Goal: Task Accomplishment & Management: Manage account settings

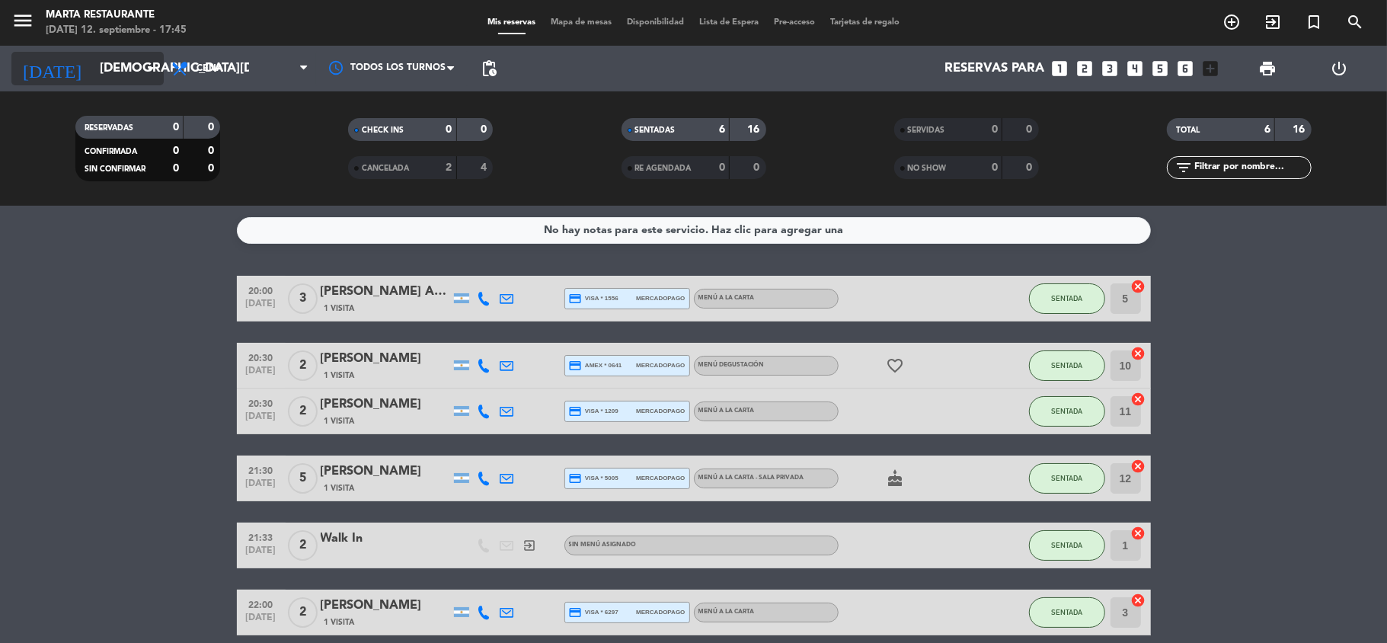
click at [92, 67] on input "[DEMOGRAPHIC_DATA][DATE]" at bounding box center [174, 69] width 165 height 30
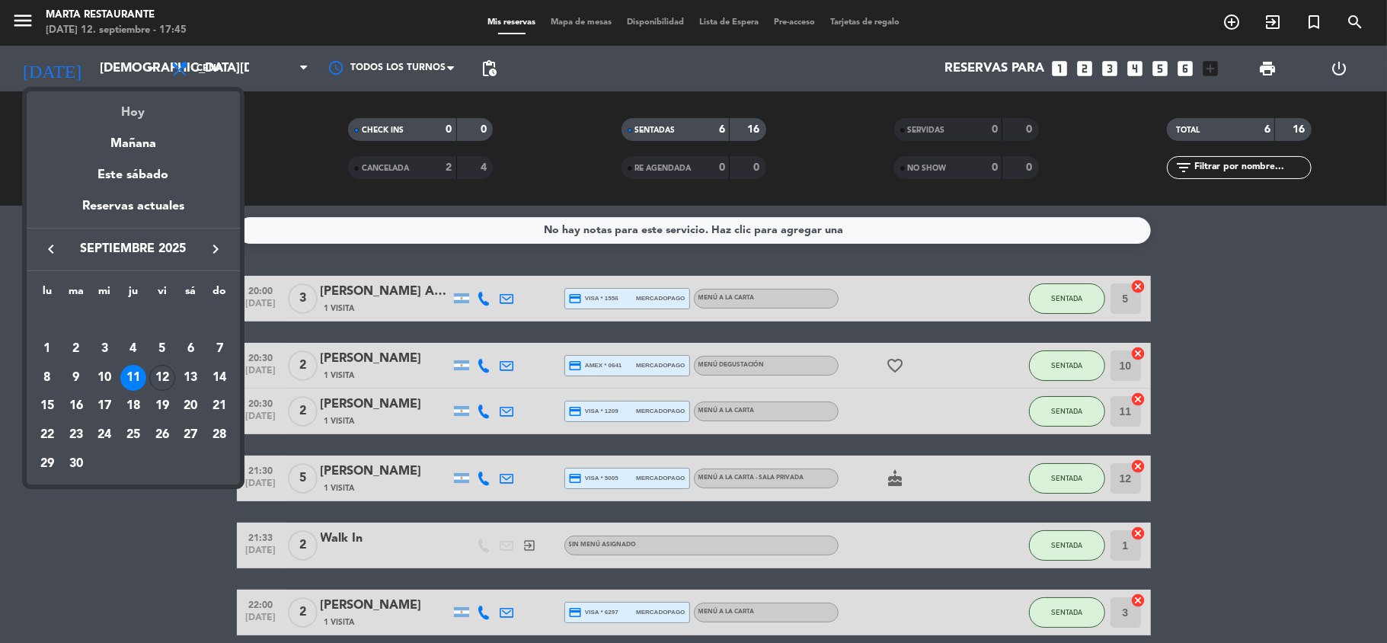
click at [145, 113] on div "Hoy" at bounding box center [133, 106] width 213 height 31
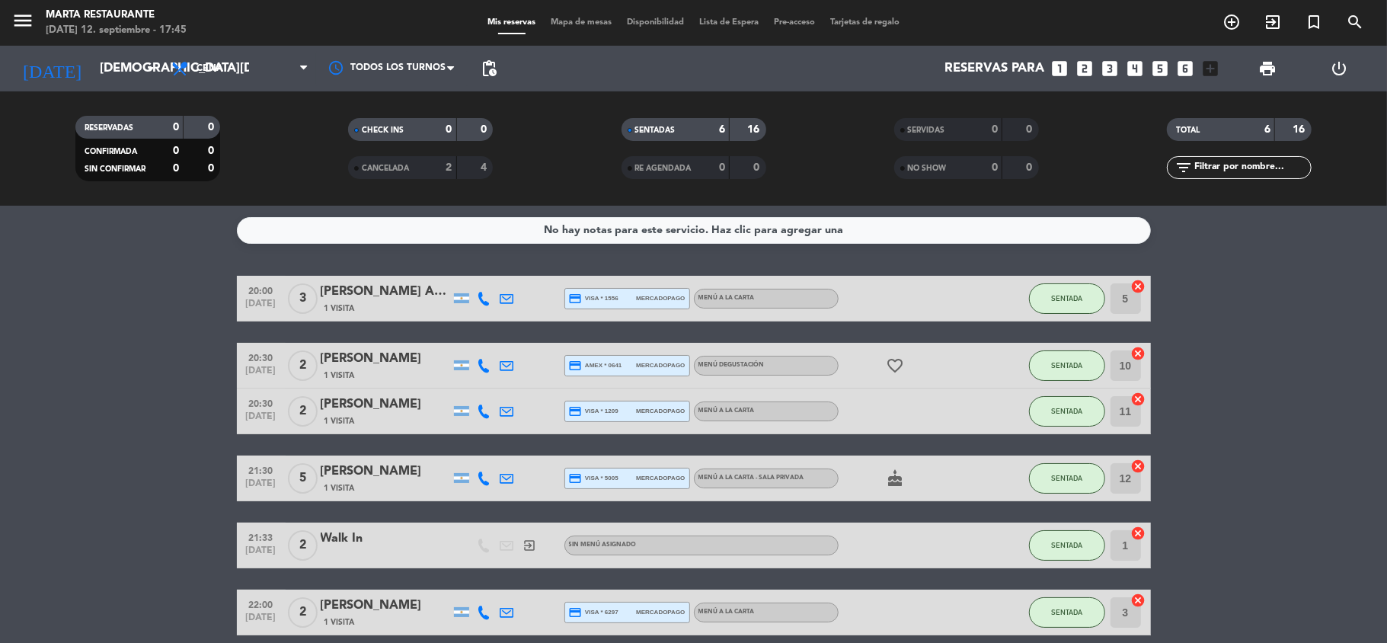
type input "[DATE]"
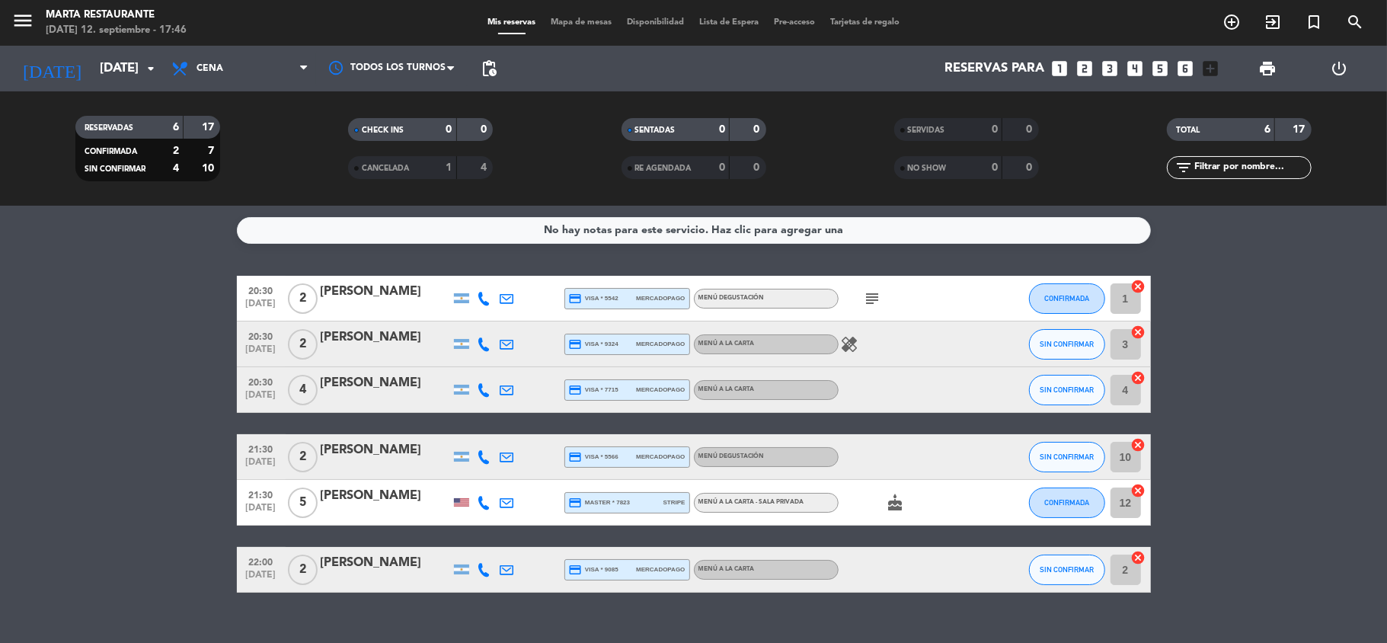
click at [864, 300] on icon "subject" at bounding box center [873, 298] width 18 height 18
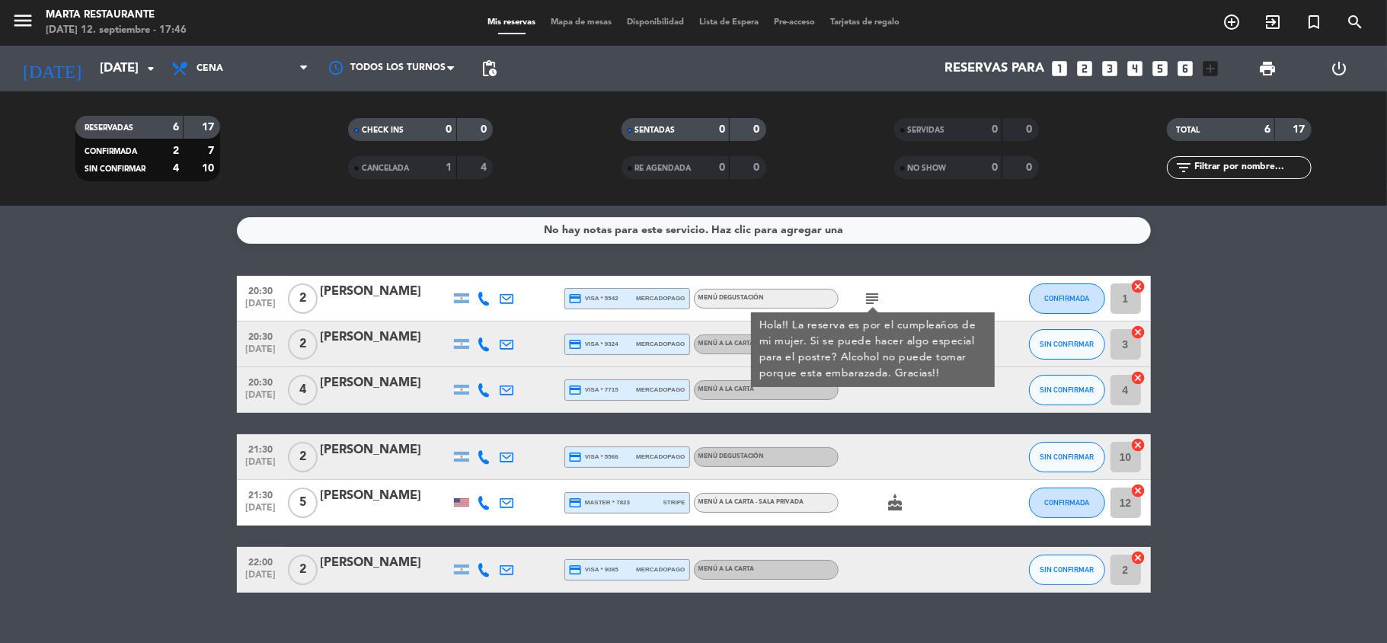
click at [864, 300] on icon "subject" at bounding box center [873, 298] width 18 height 18
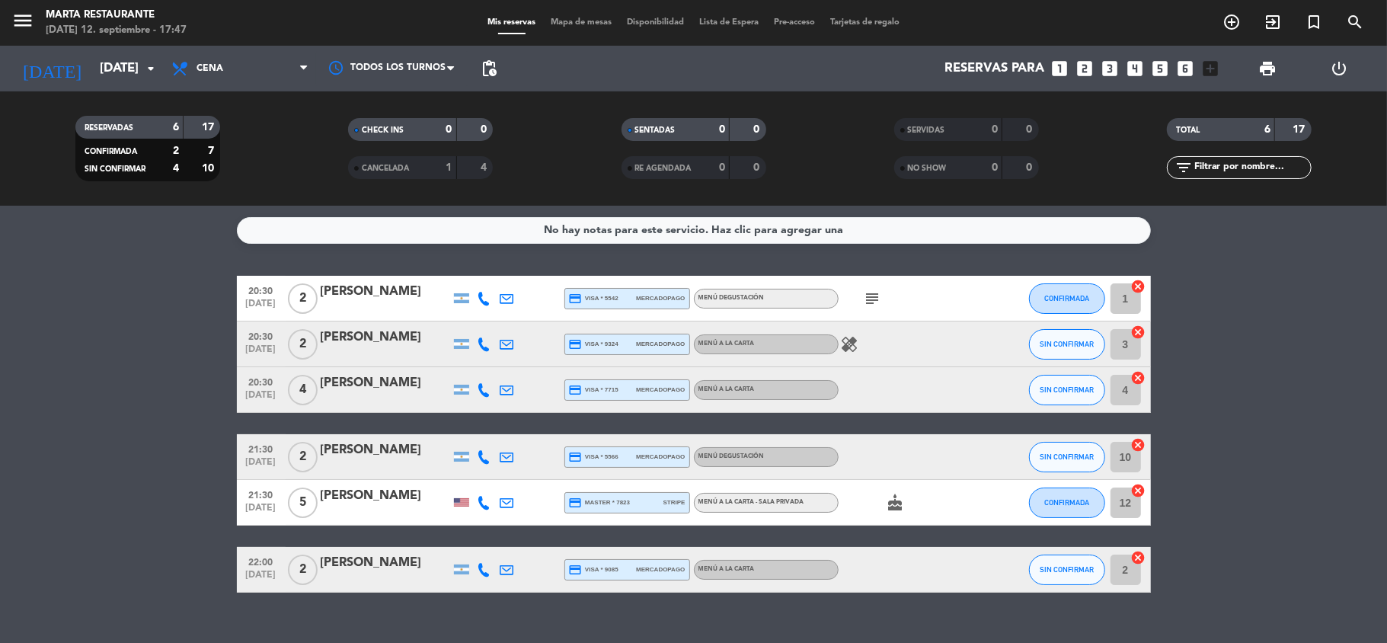
click at [880, 366] on div "healing" at bounding box center [907, 343] width 137 height 45
click at [860, 340] on span "healing" at bounding box center [850, 344] width 23 height 18
click at [850, 341] on icon "healing" at bounding box center [850, 344] width 18 height 18
click at [387, 454] on div "[PERSON_NAME]" at bounding box center [385, 450] width 129 height 20
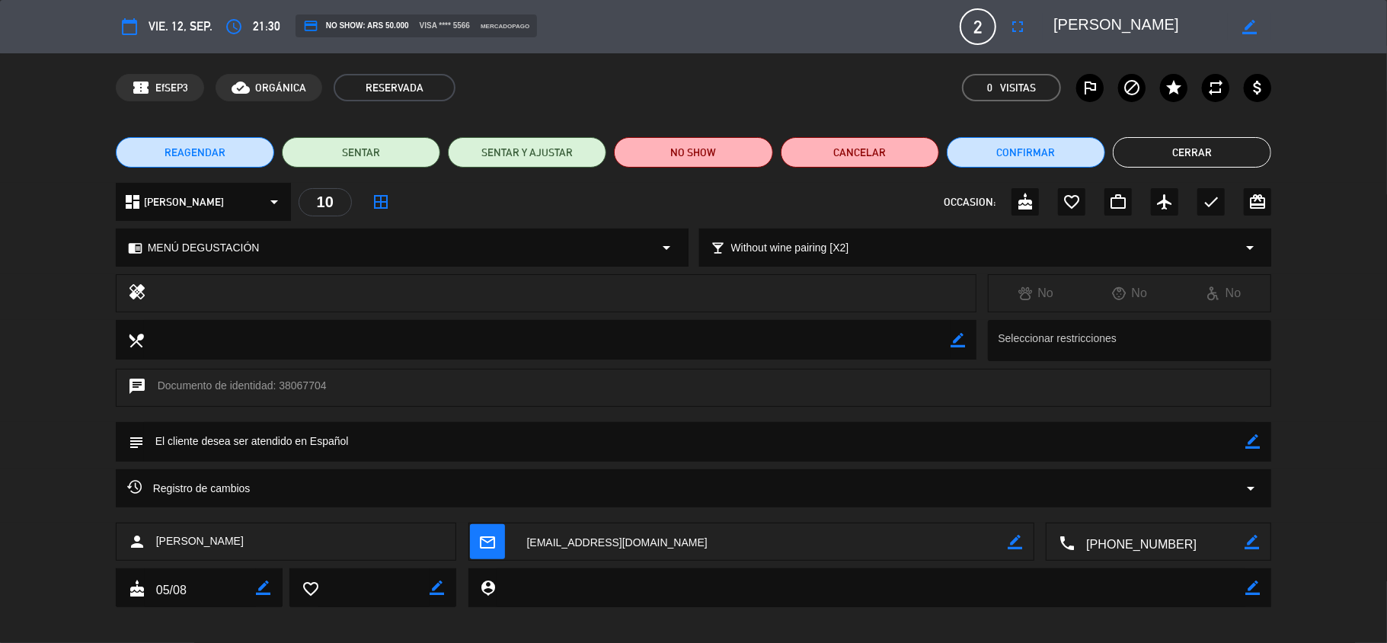
click at [1208, 150] on button "Cerrar" at bounding box center [1192, 152] width 158 height 30
